Goal: Manage account settings

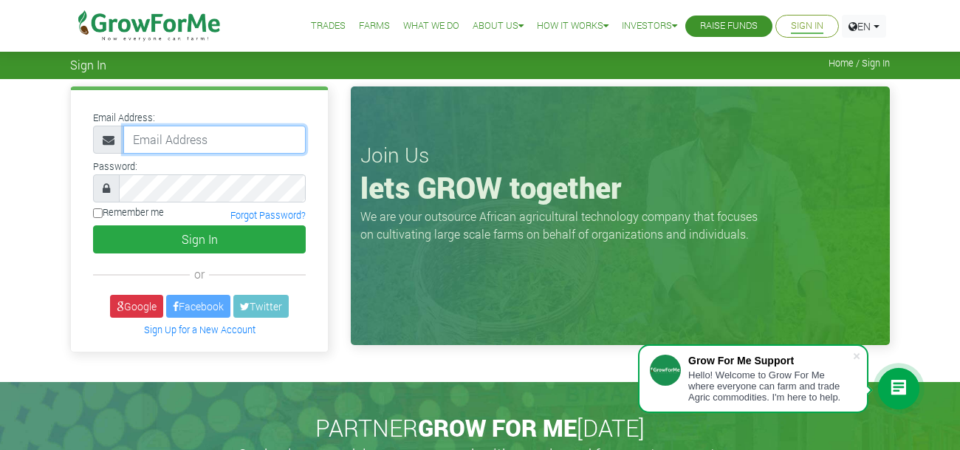
type input "233507926919@growforme.com"
click at [96, 209] on input "Remember me" at bounding box center [98, 213] width 10 height 10
checkbox input "true"
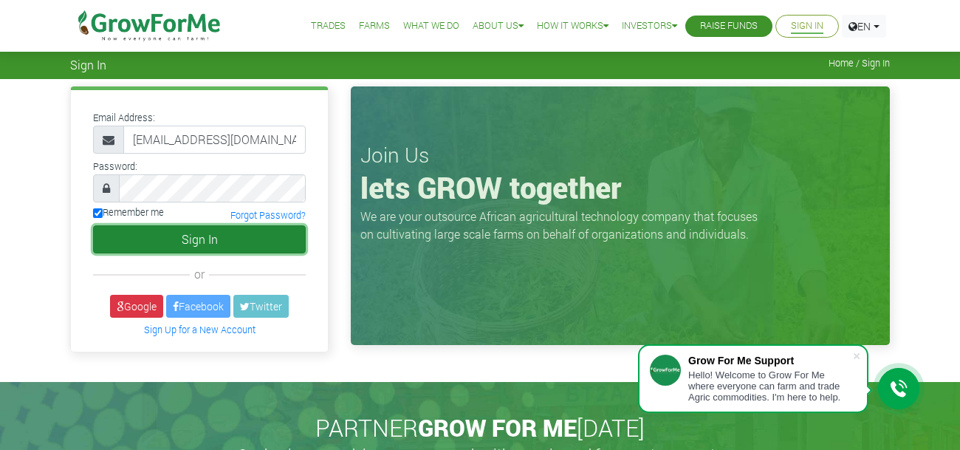
click at [221, 241] on button "Sign In" at bounding box center [199, 239] width 213 height 28
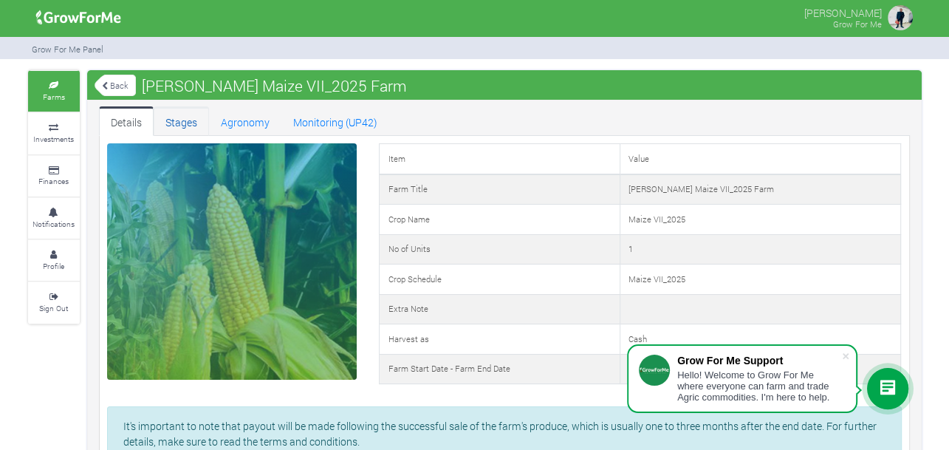
click at [169, 122] on link "Stages" at bounding box center [181, 121] width 55 height 30
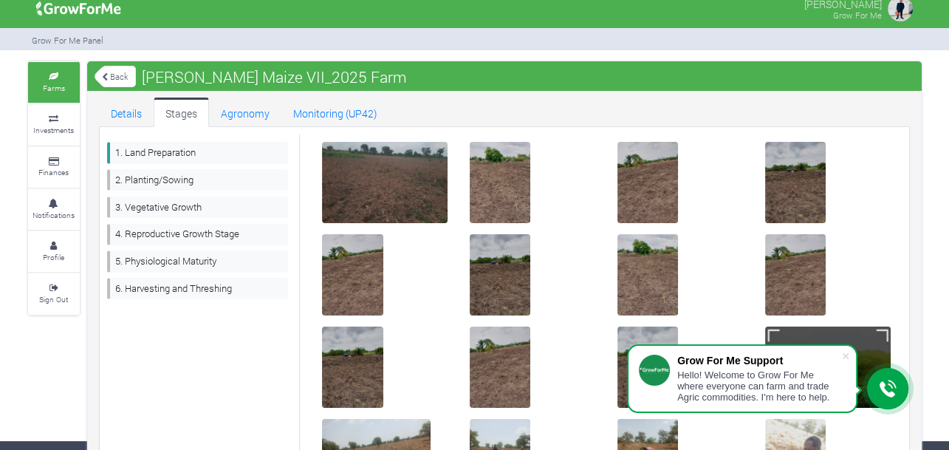
scroll to position [3, 0]
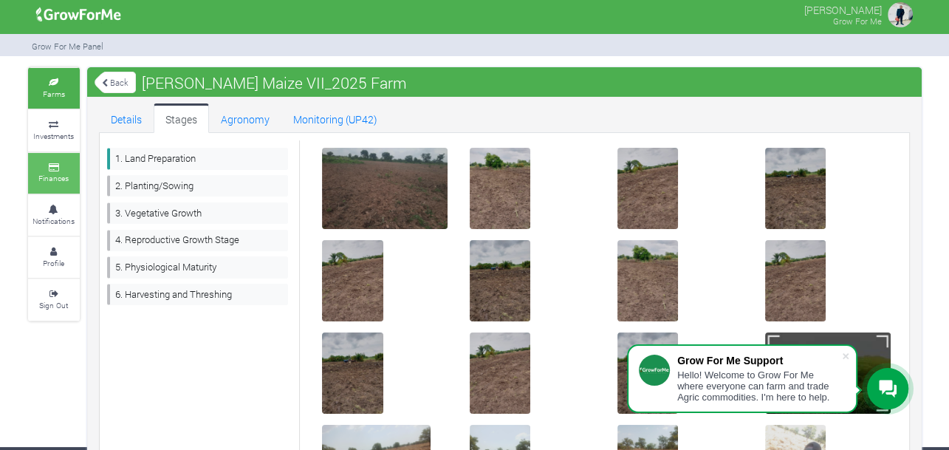
click at [43, 171] on link "Finances" at bounding box center [54, 173] width 52 height 41
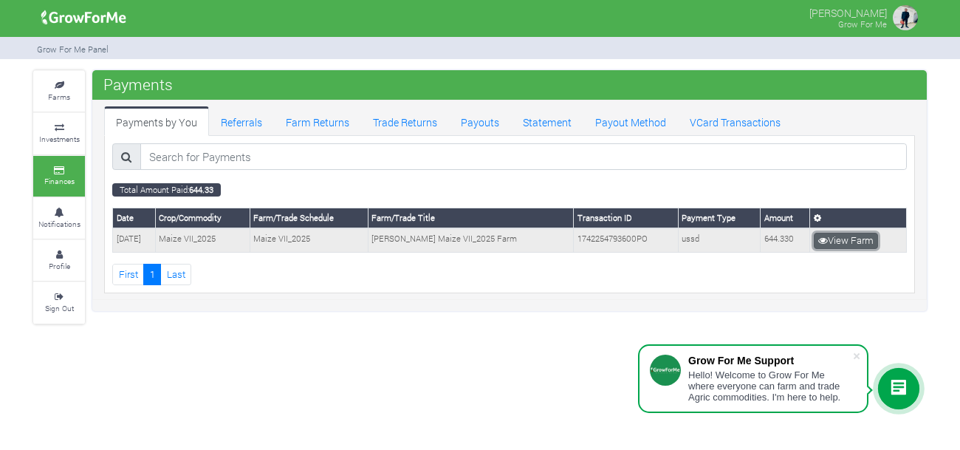
click at [834, 241] on link "View Farm" at bounding box center [845, 241] width 64 height 16
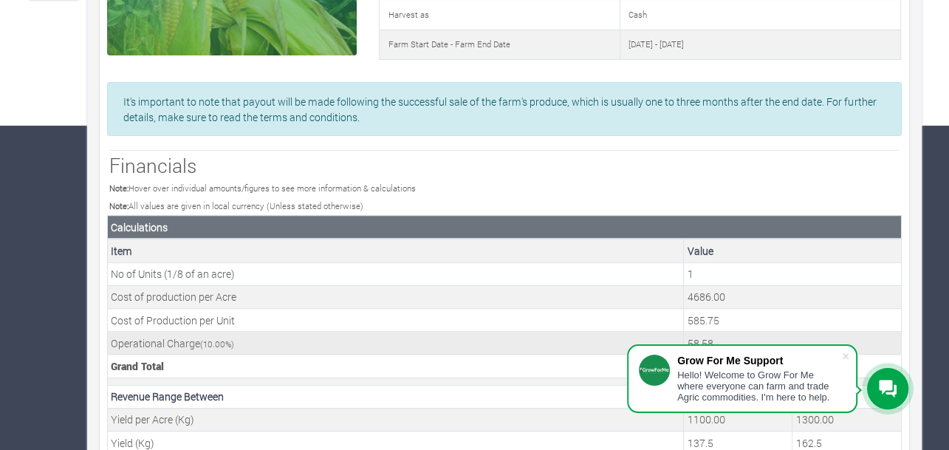
scroll to position [322, 0]
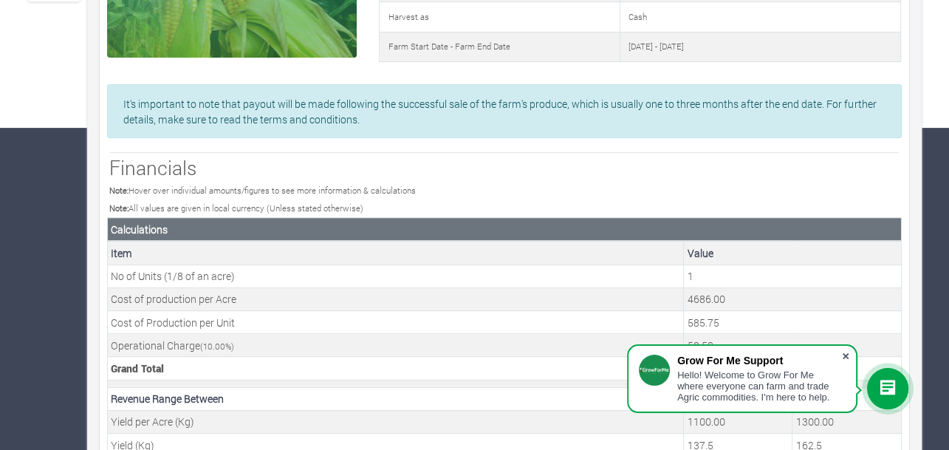
click at [845, 354] on span at bounding box center [845, 355] width 15 height 15
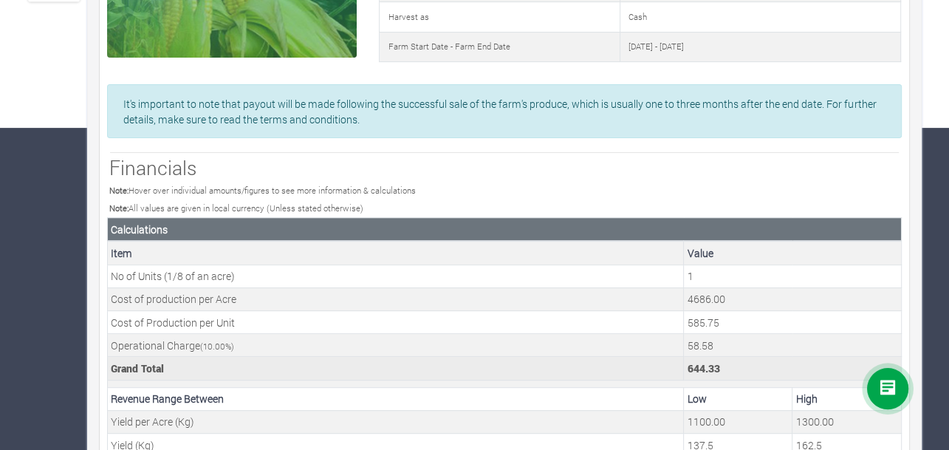
scroll to position [0, 0]
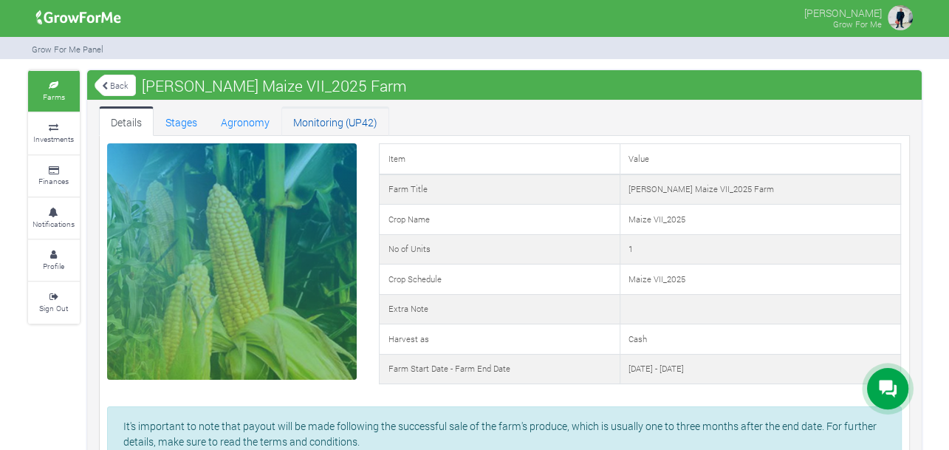
click at [343, 123] on link "Monitoring (UP42)" at bounding box center [335, 121] width 108 height 30
click at [48, 209] on icon at bounding box center [54, 212] width 44 height 7
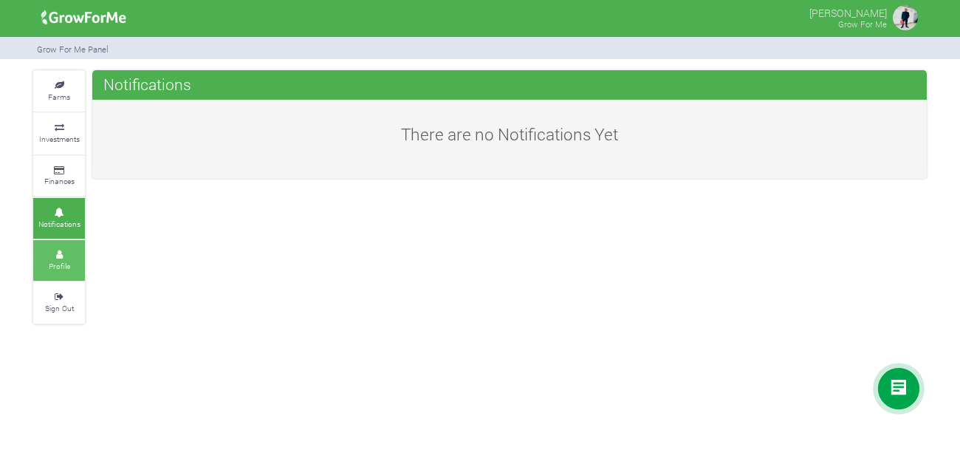
click at [52, 264] on small "Profile" at bounding box center [59, 266] width 21 height 10
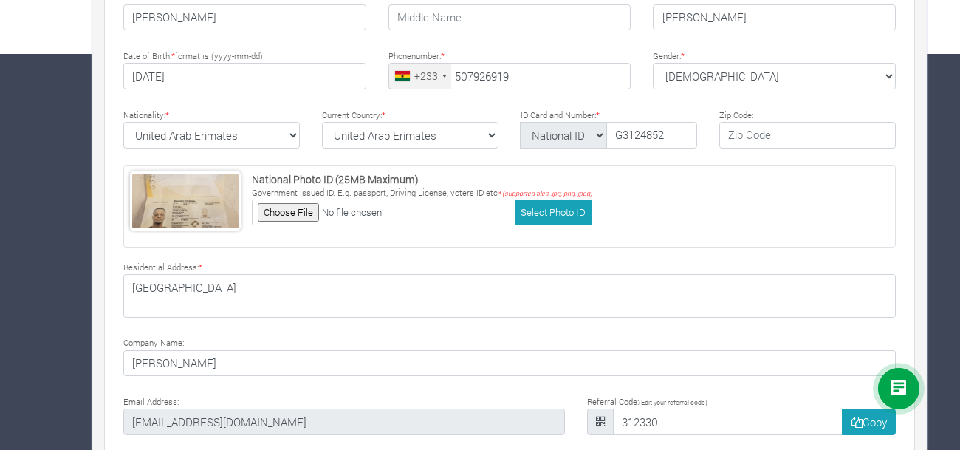
type input "50 792 6919"
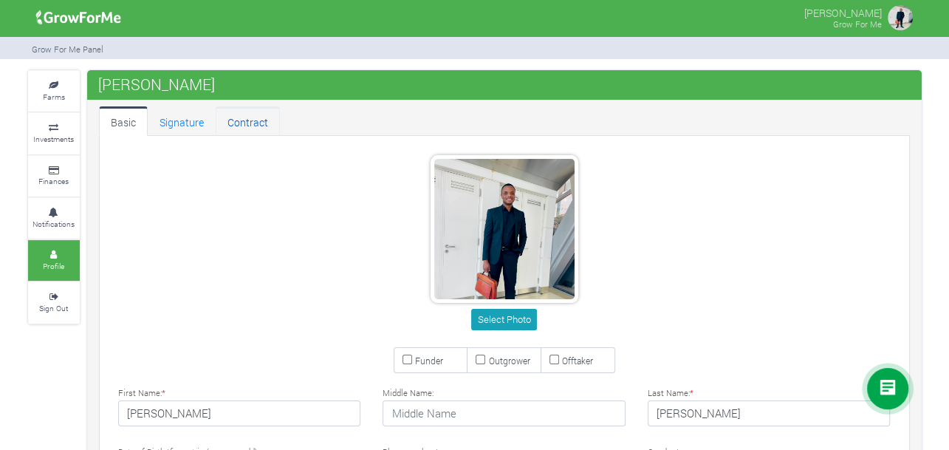
click at [246, 125] on link "Contract" at bounding box center [248, 121] width 64 height 30
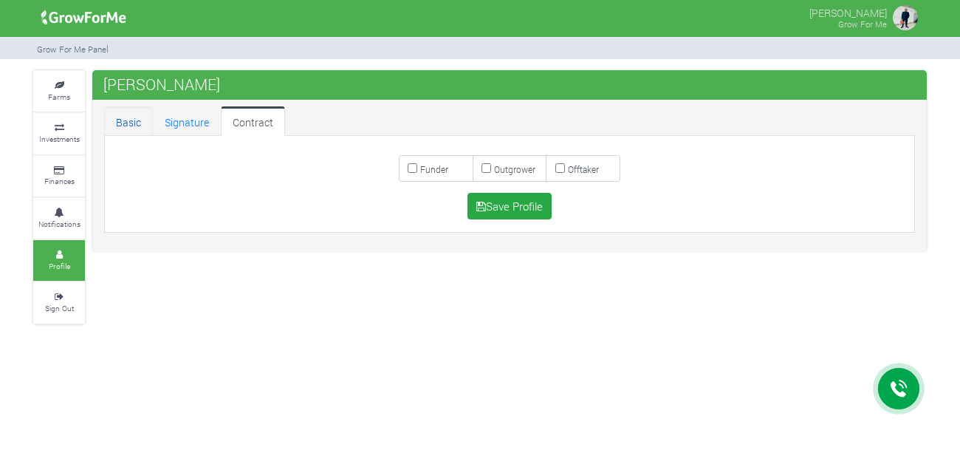
click at [122, 125] on link "Basic" at bounding box center [128, 121] width 49 height 30
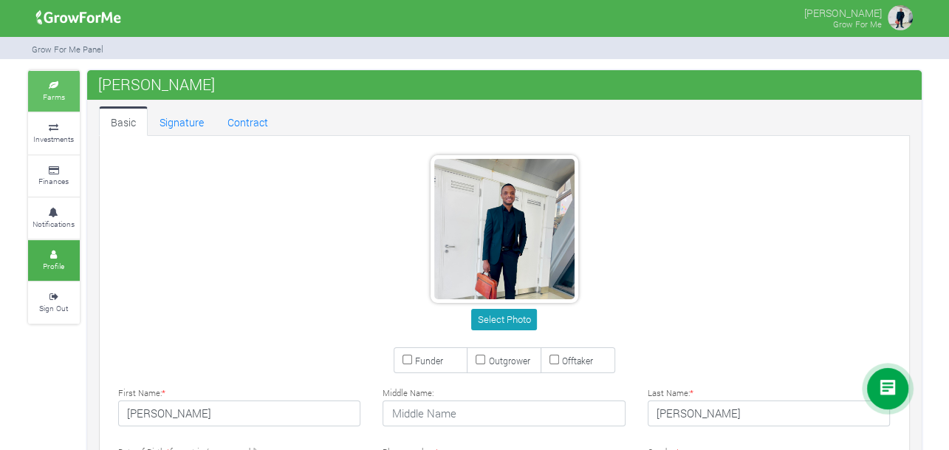
click at [56, 106] on link "Farms" at bounding box center [54, 91] width 52 height 41
type input "50 792 6919"
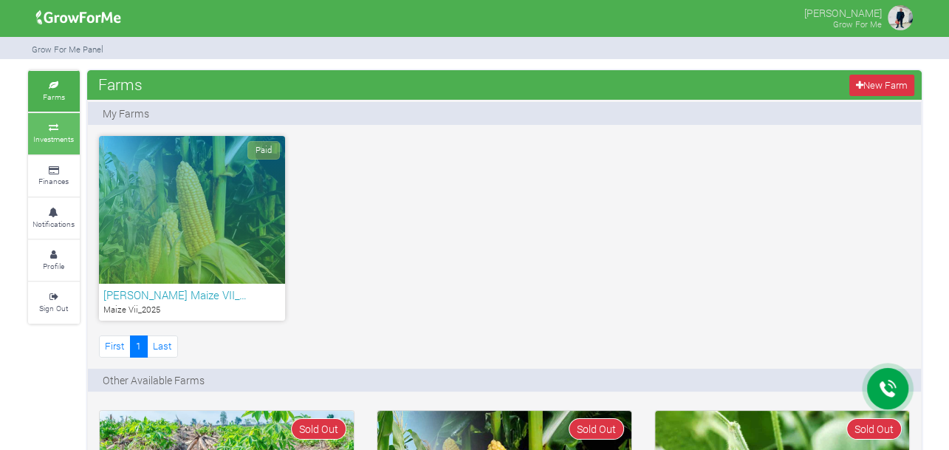
click at [61, 134] on small "Investments" at bounding box center [53, 139] width 41 height 10
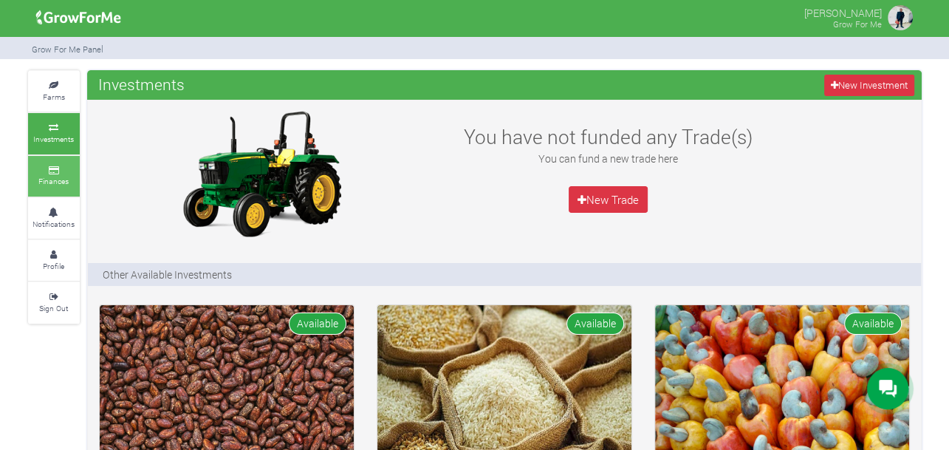
click at [54, 173] on link "Finances" at bounding box center [54, 176] width 52 height 41
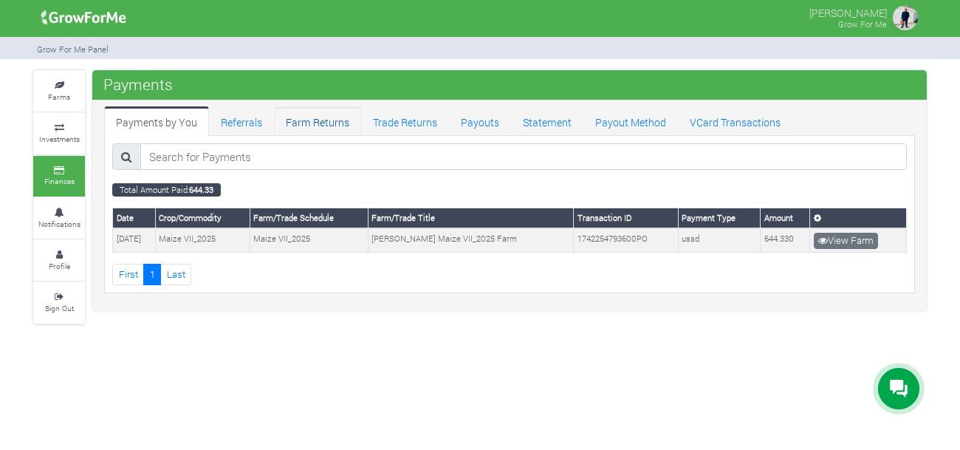
click at [326, 121] on link "Farm Returns" at bounding box center [317, 121] width 87 height 30
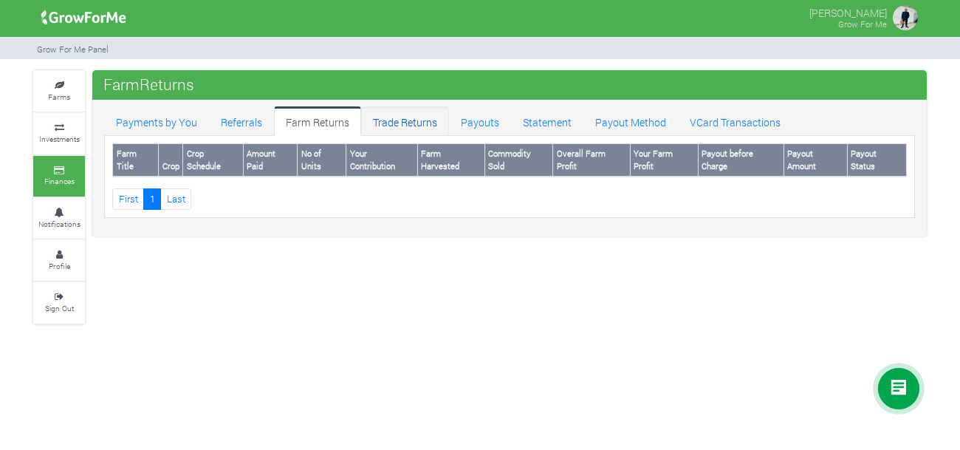
click at [401, 122] on link "Trade Returns" at bounding box center [405, 121] width 88 height 30
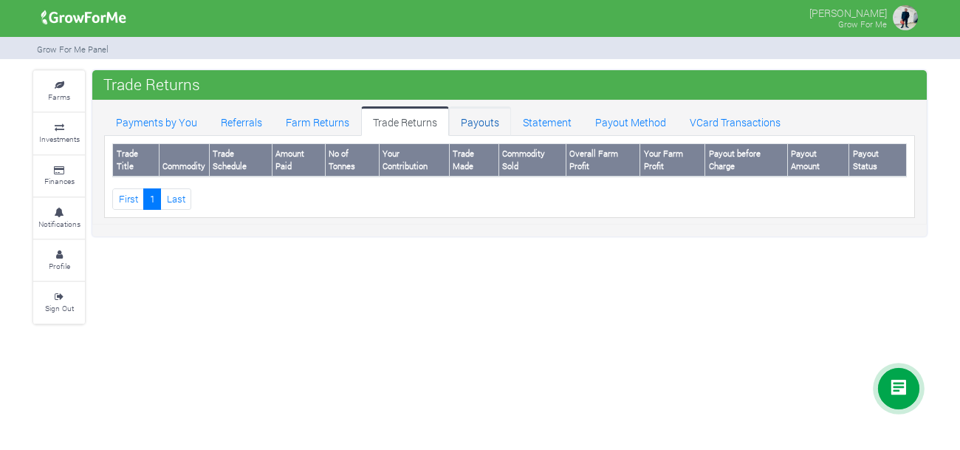
click at [492, 124] on link "Payouts" at bounding box center [480, 121] width 62 height 30
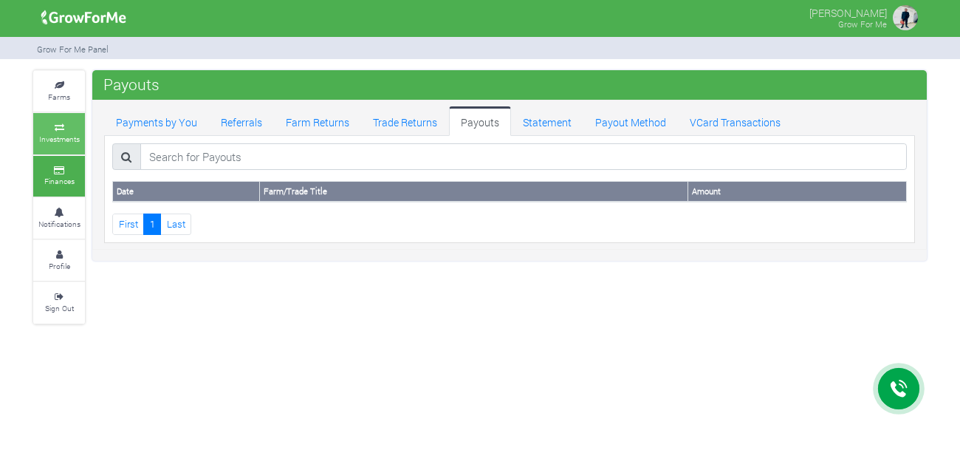
click at [63, 141] on small "Investments" at bounding box center [59, 139] width 41 height 10
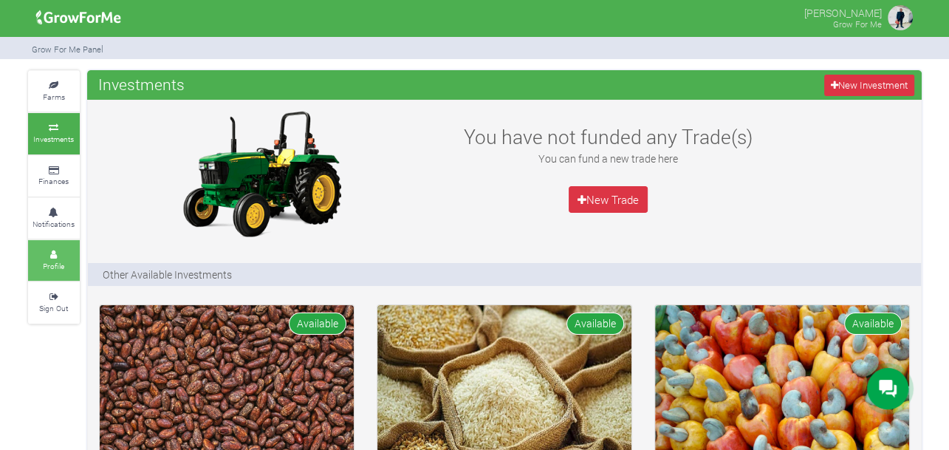
click at [52, 261] on small "Profile" at bounding box center [53, 266] width 21 height 10
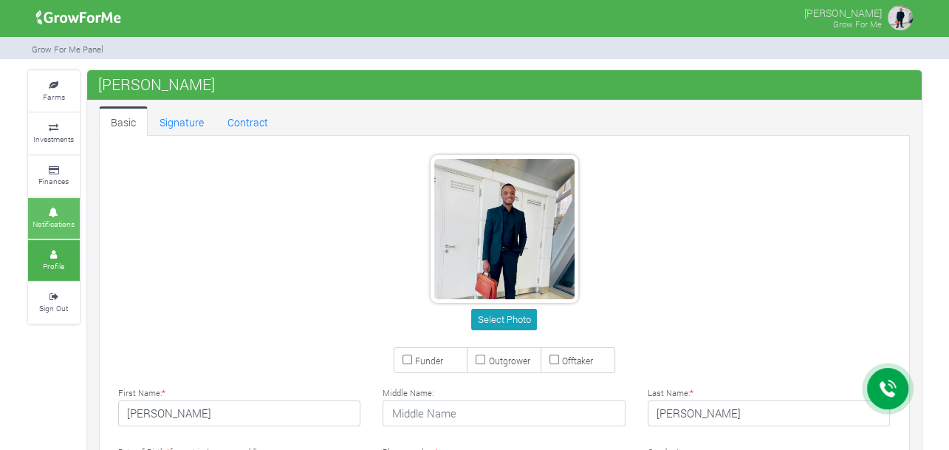
click at [66, 221] on small "Notifications" at bounding box center [53, 223] width 42 height 10
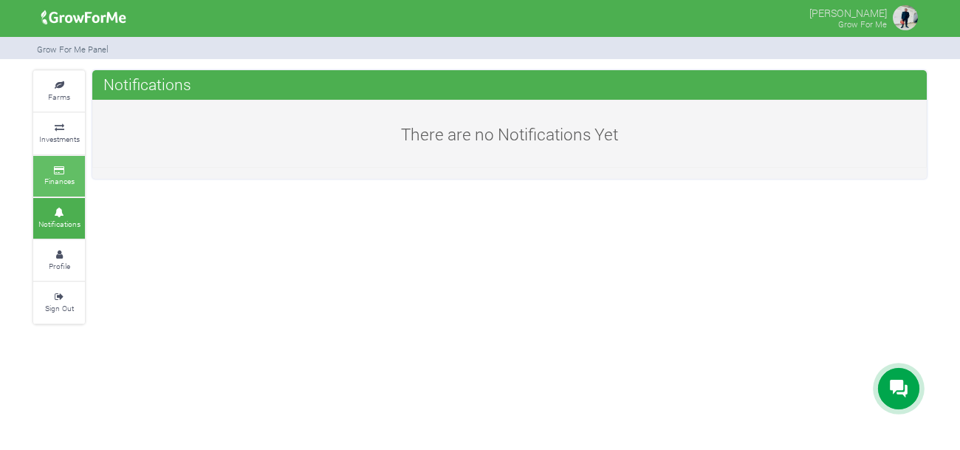
click at [70, 176] on link "Finances" at bounding box center [59, 176] width 52 height 41
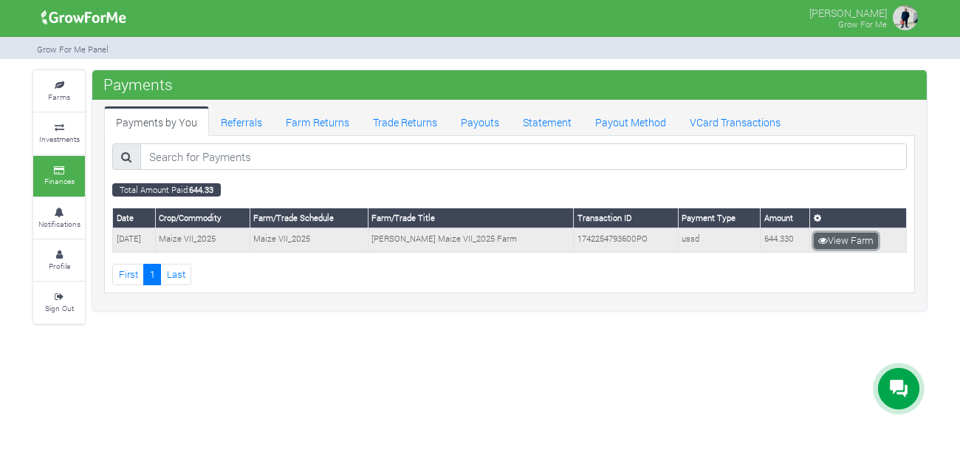
click at [859, 237] on link "View Farm" at bounding box center [845, 241] width 64 height 16
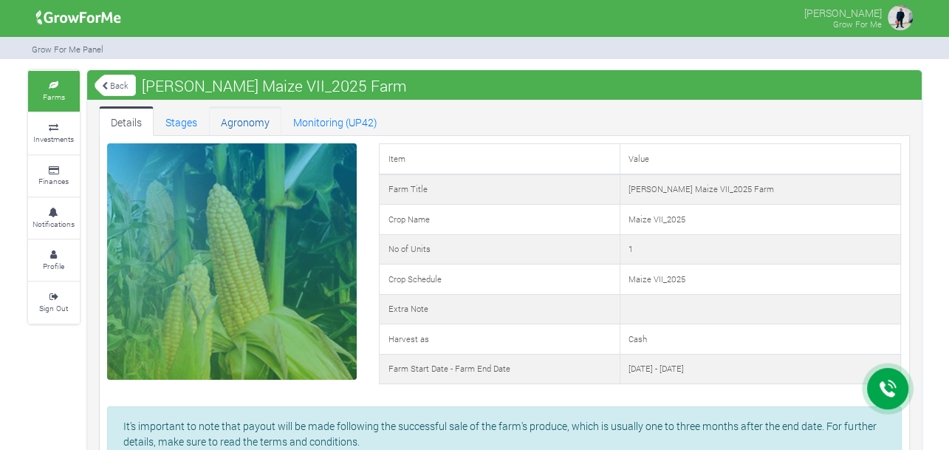
click at [249, 125] on link "Agronomy" at bounding box center [245, 121] width 72 height 30
click at [894, 14] on img at bounding box center [900, 18] width 30 height 30
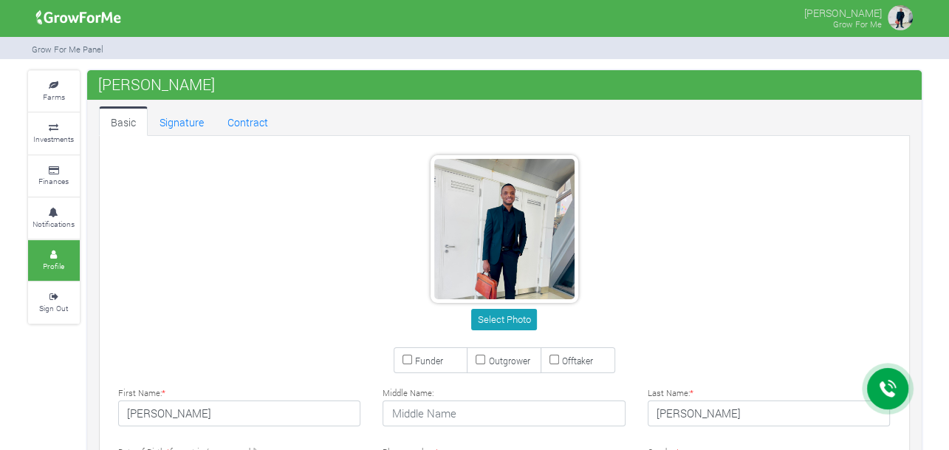
type input "50 792 6919"
